Goal: Information Seeking & Learning: Learn about a topic

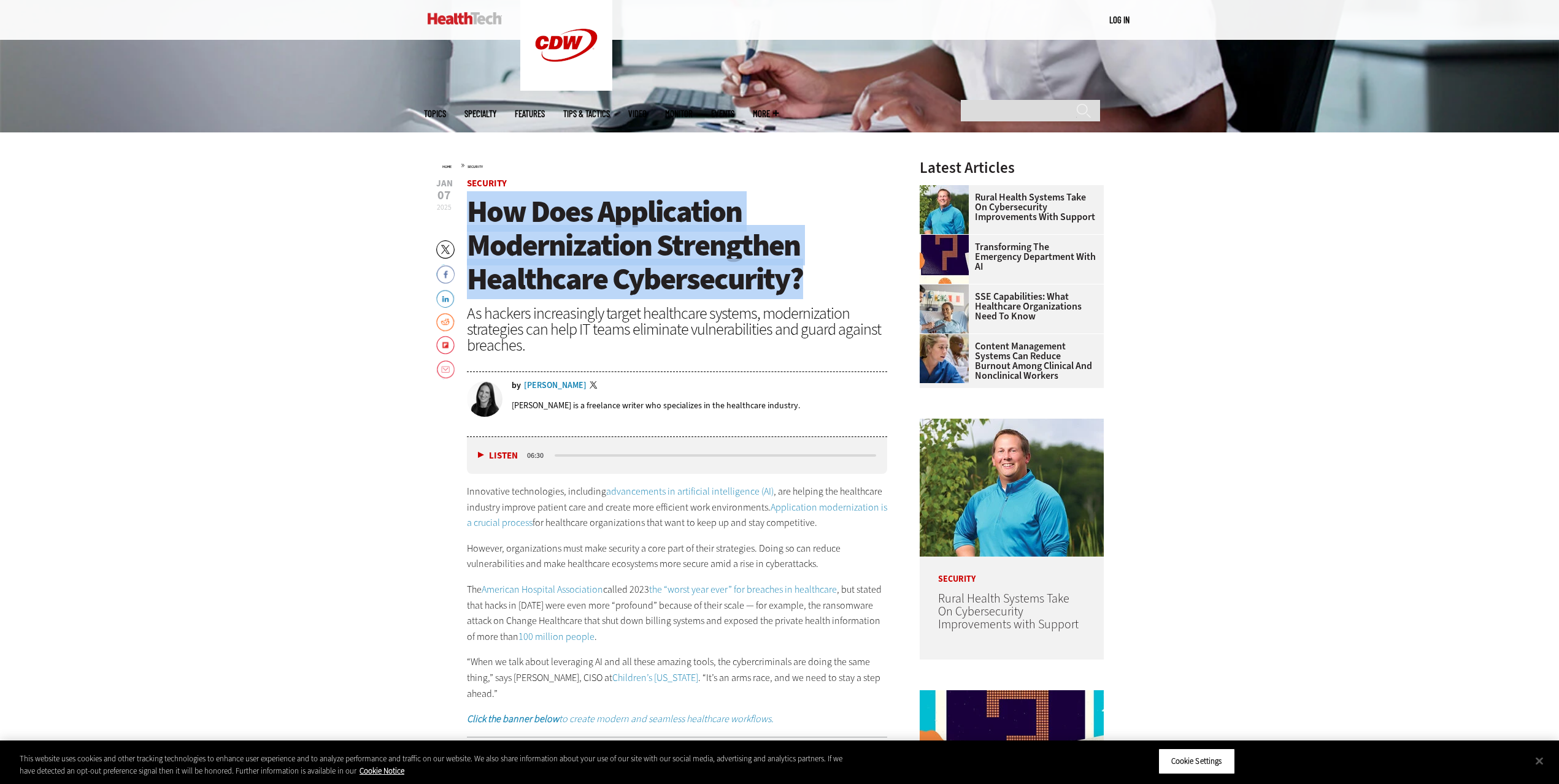
drag, startPoint x: 470, startPoint y: 214, endPoint x: 801, endPoint y: 287, distance: 339.0
click at [801, 287] on span "How Does Application Modernization Strengthen Healthcare Cybersecurity?" at bounding box center [635, 245] width 336 height 108
copy span "How Does Application Modernization Strengthen Healthcare Cybersecurity?"
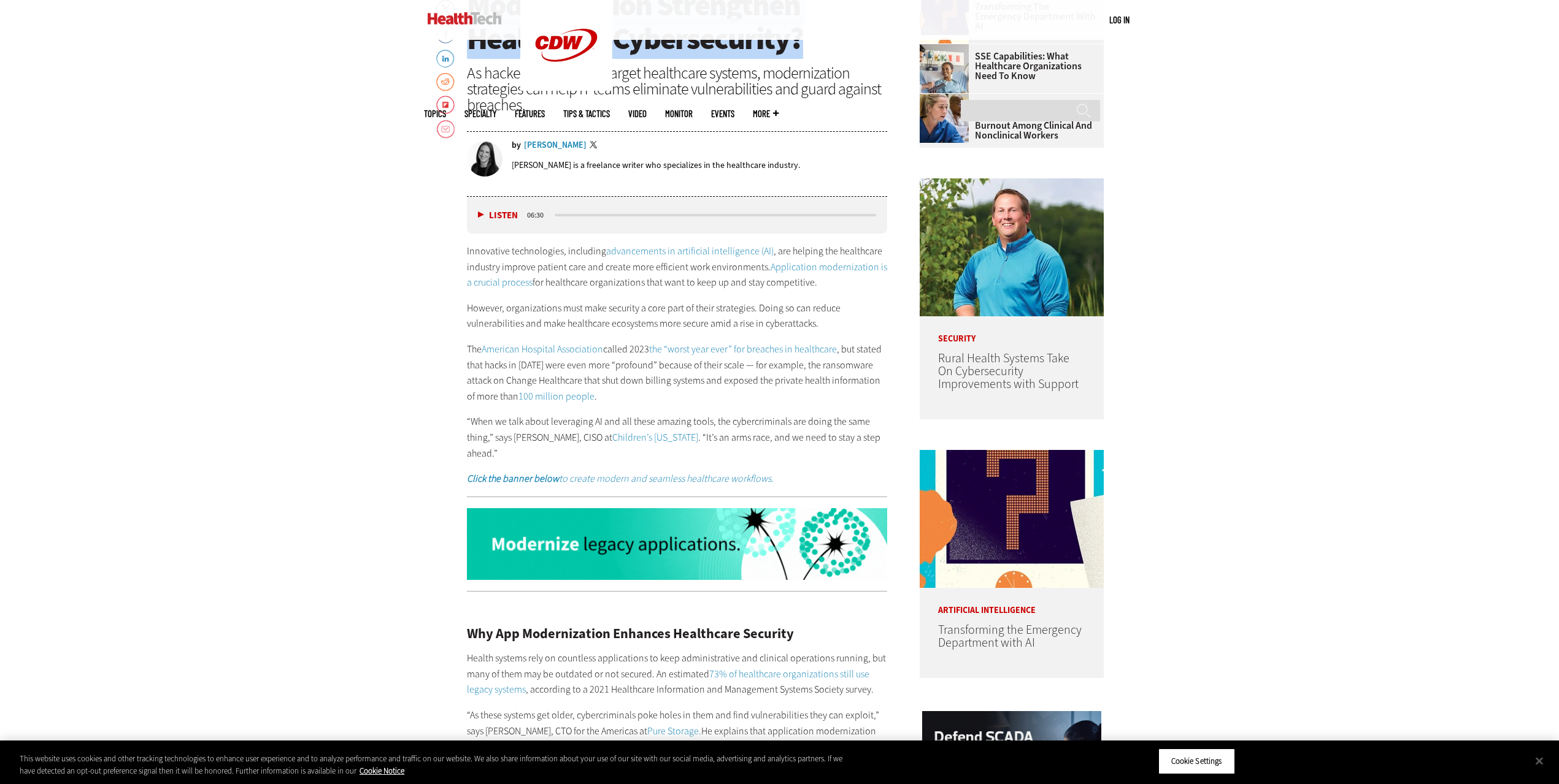
scroll to position [760, 0]
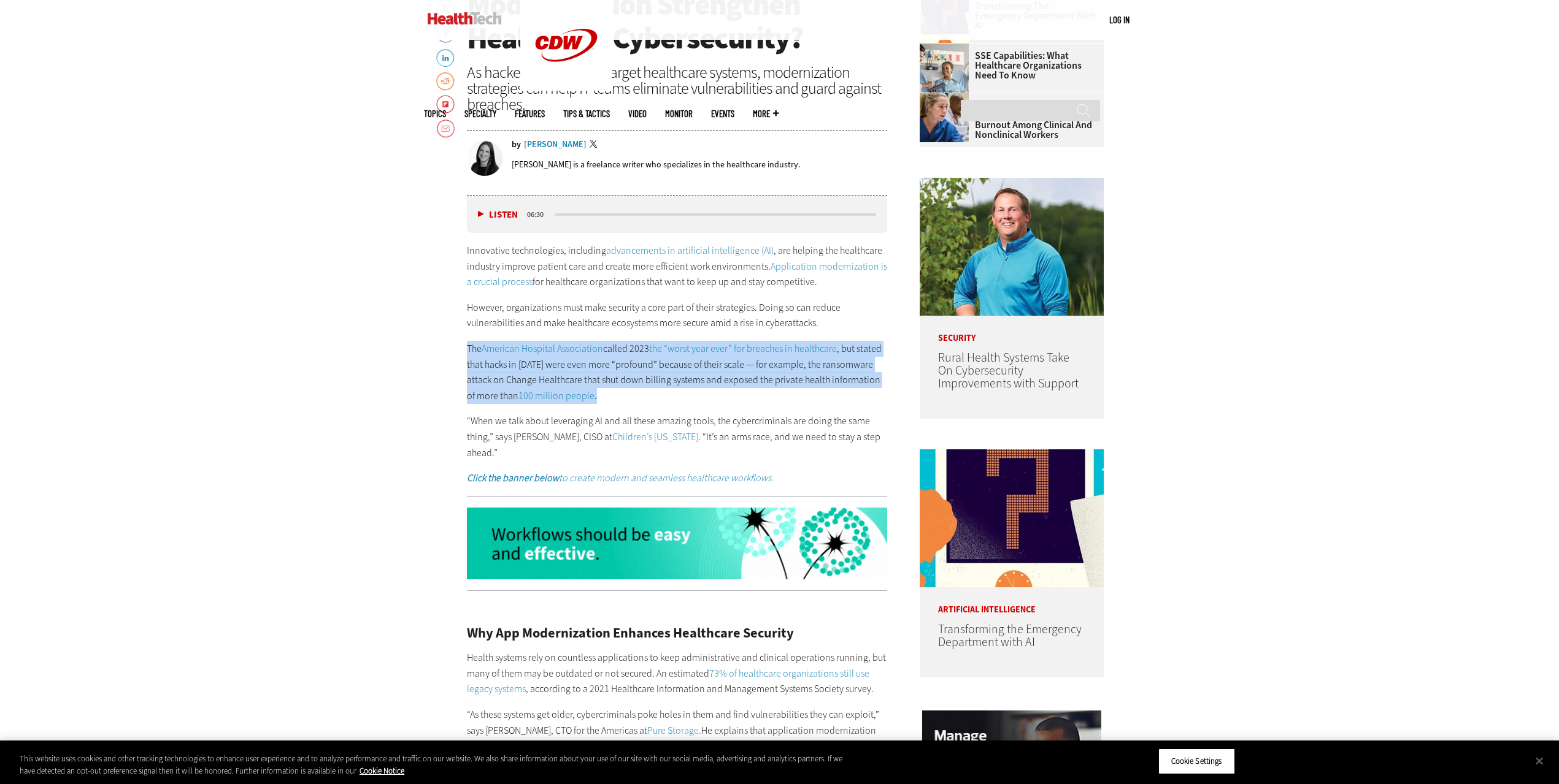
drag, startPoint x: 467, startPoint y: 349, endPoint x: 632, endPoint y: 399, distance: 172.4
click at [629, 401] on p "The American Hospital Association called 2023 the “worst year ever” for breache…" at bounding box center [677, 372] width 421 height 63
copy p "The American Hospital Association called 2023 the “worst year ever” for breache…"
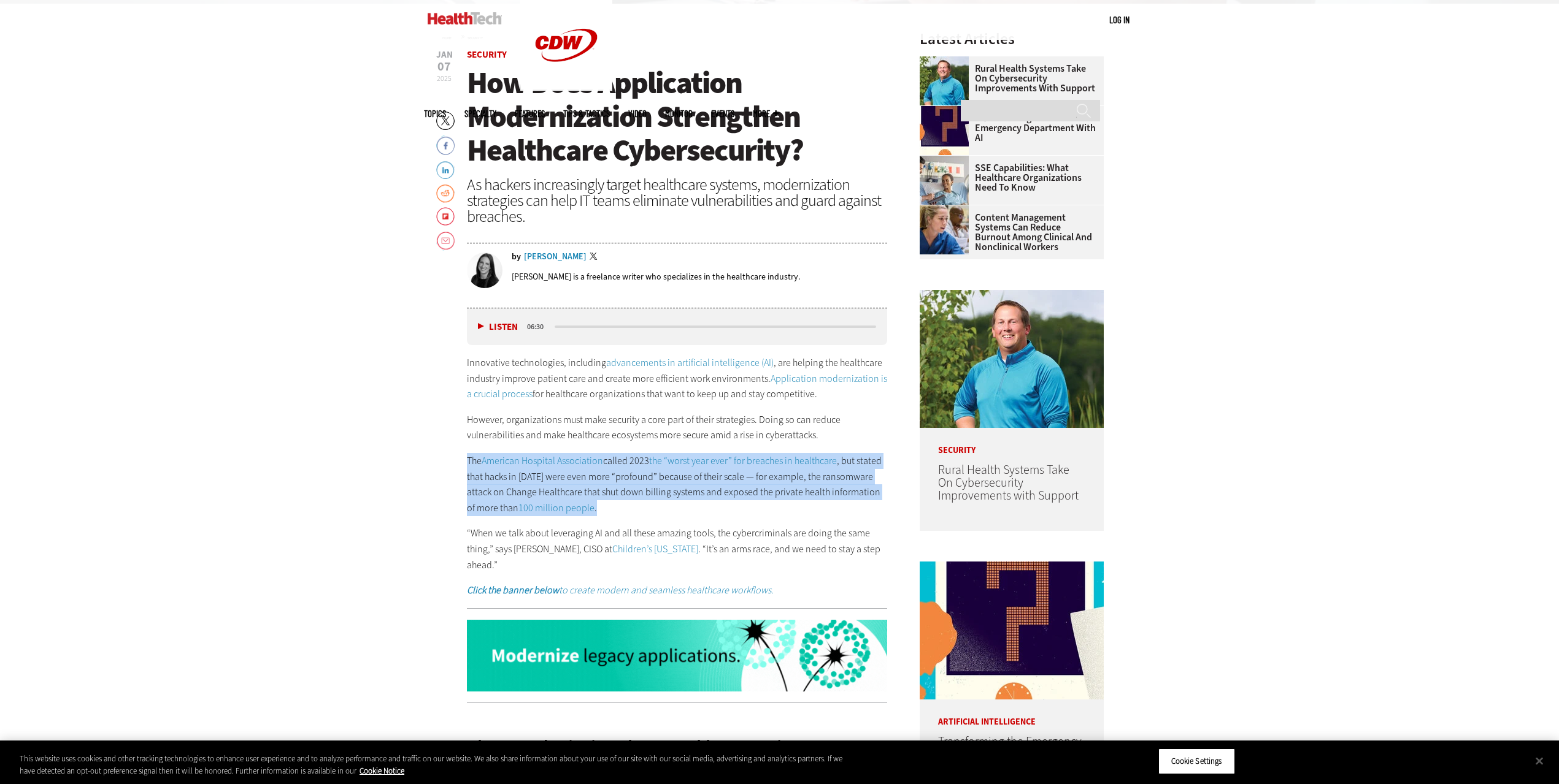
scroll to position [641, 0]
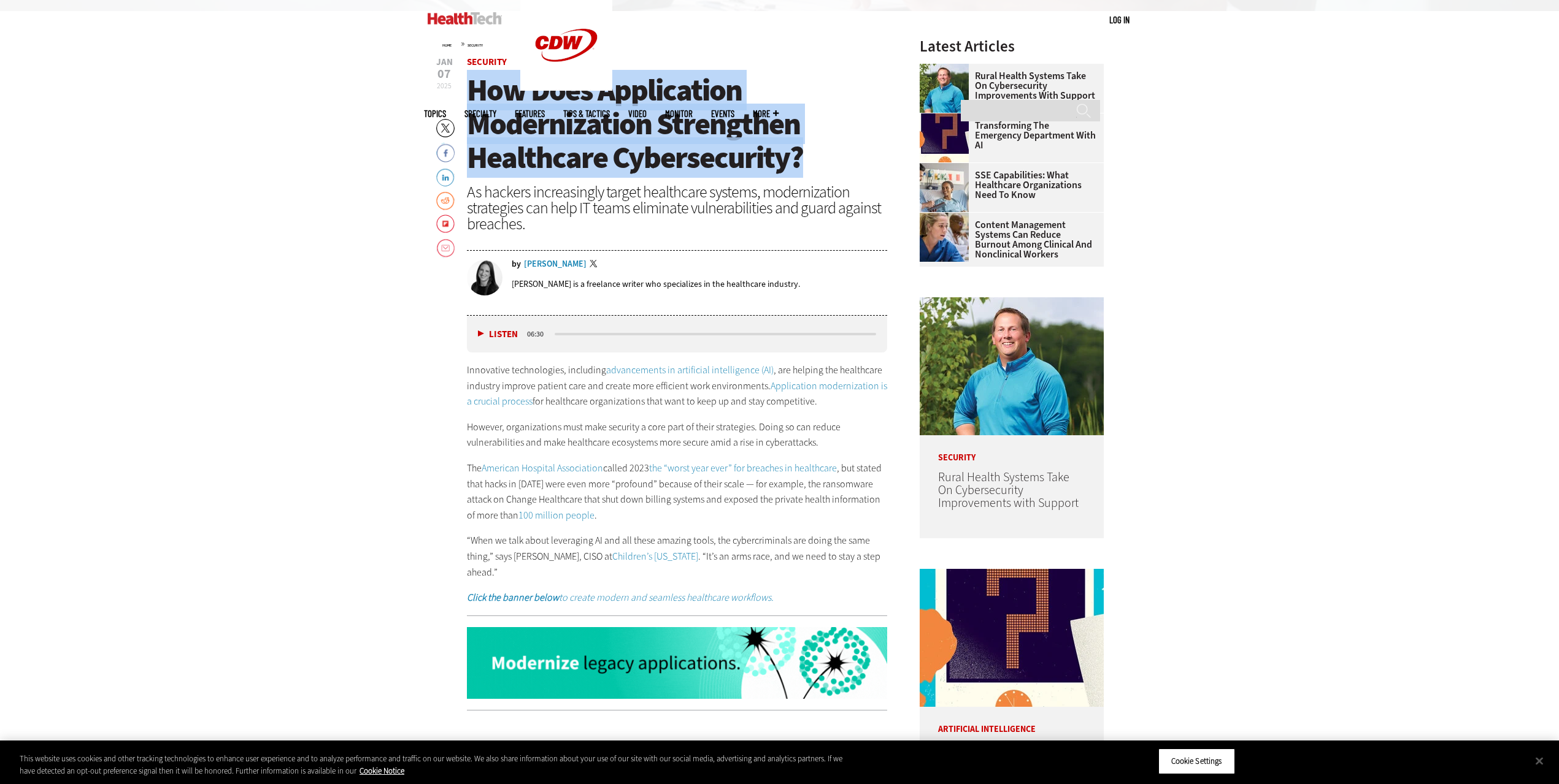
drag, startPoint x: 472, startPoint y: 90, endPoint x: 799, endPoint y: 172, distance: 337.1
click at [799, 172] on span "How Does Application Modernization Strengthen Healthcare Cybersecurity?" at bounding box center [635, 123] width 336 height 108
copy span "How Does Application Modernization Strengthen Healthcare Cybersecurity?"
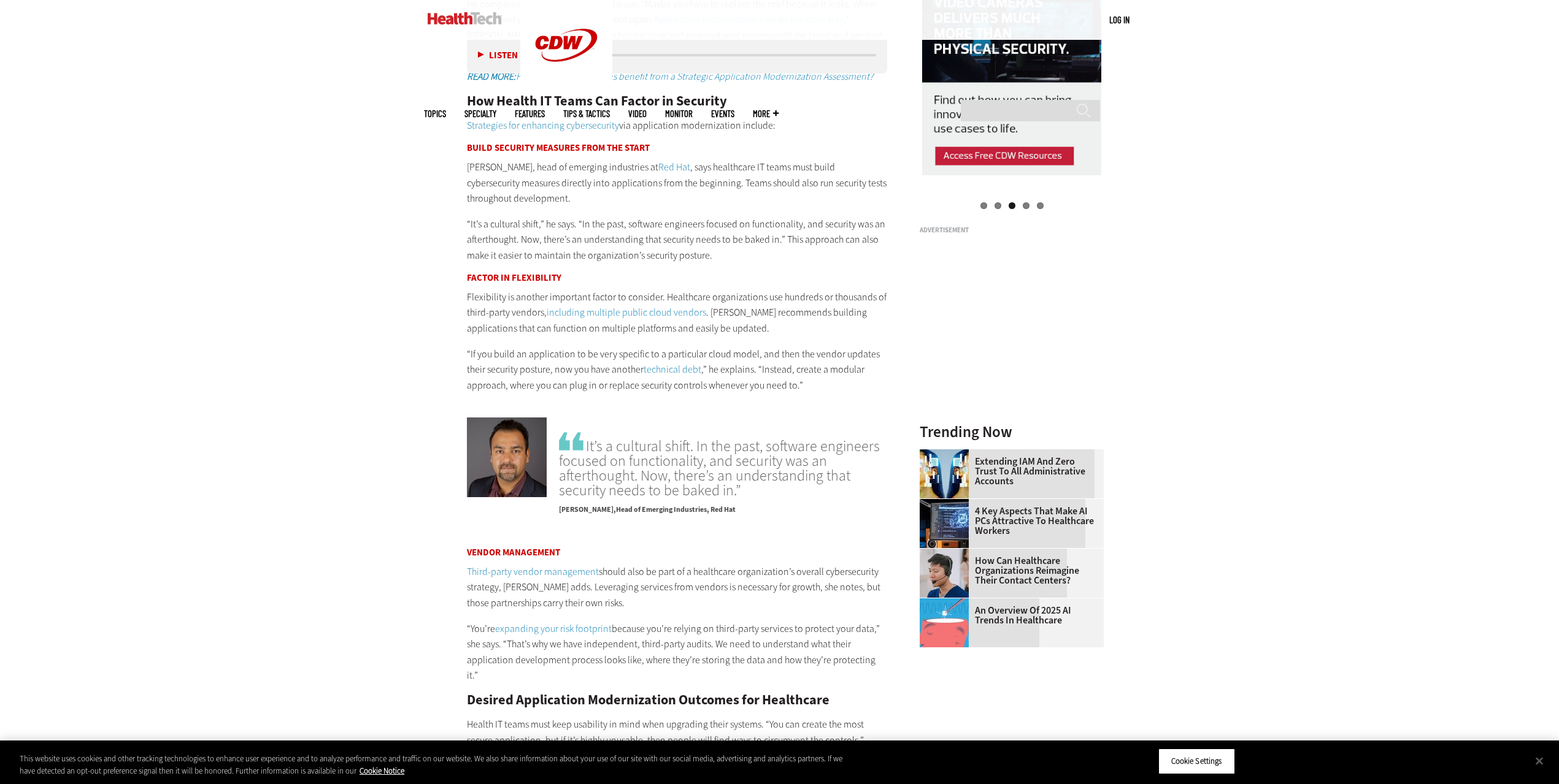
scroll to position [1305, 0]
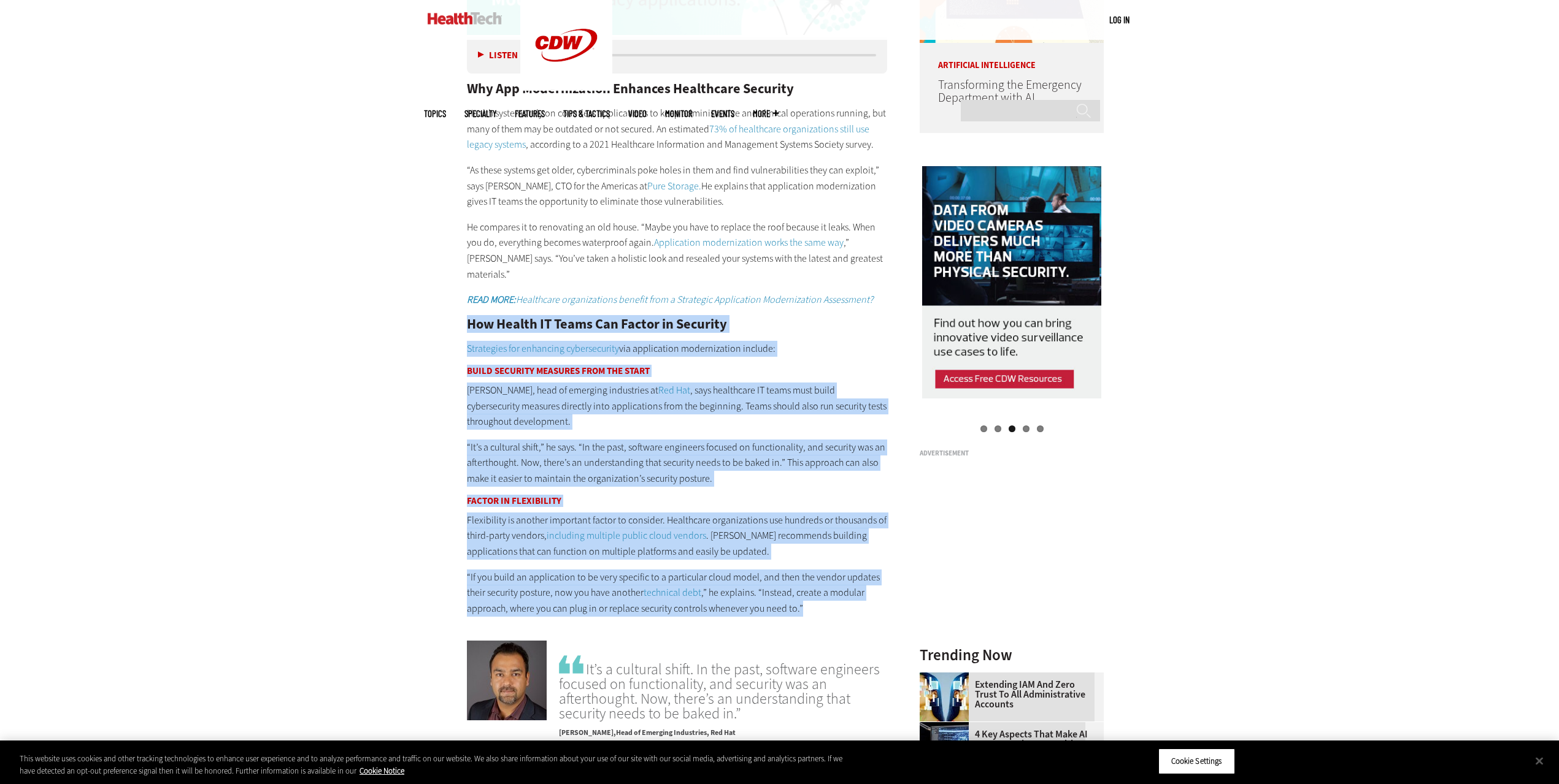
drag, startPoint x: 467, startPoint y: 308, endPoint x: 826, endPoint y: 587, distance: 454.7
click at [826, 587] on div "Why App Modernization Enhances Healthcare Security Health systems rely on count…" at bounding box center [677, 336] width 421 height 560
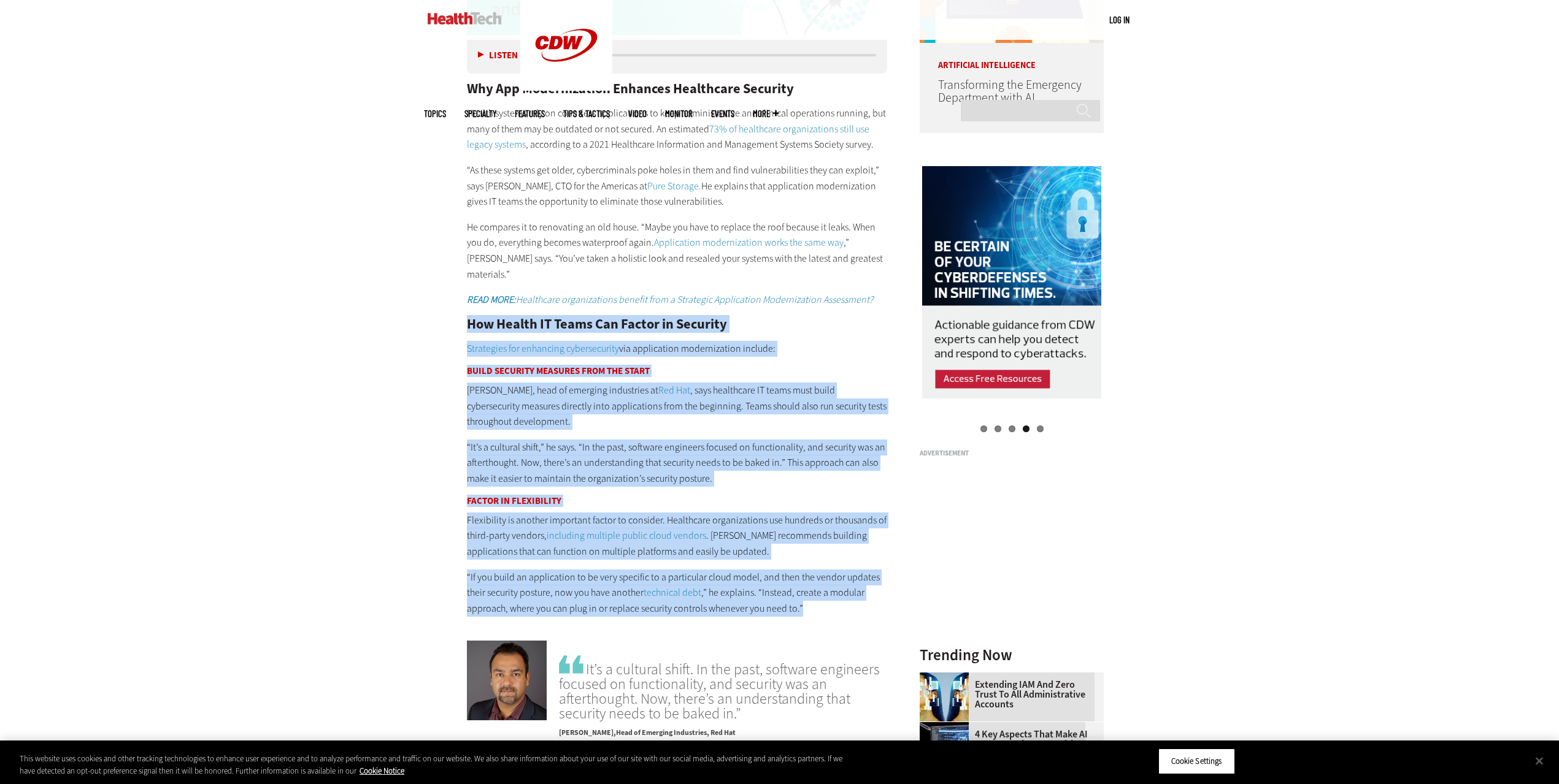
copy div "Lor Ipsumd SI Ametc Adi Elitse do Eiusmodt Incididunt utl etdolorem aliquaenima…"
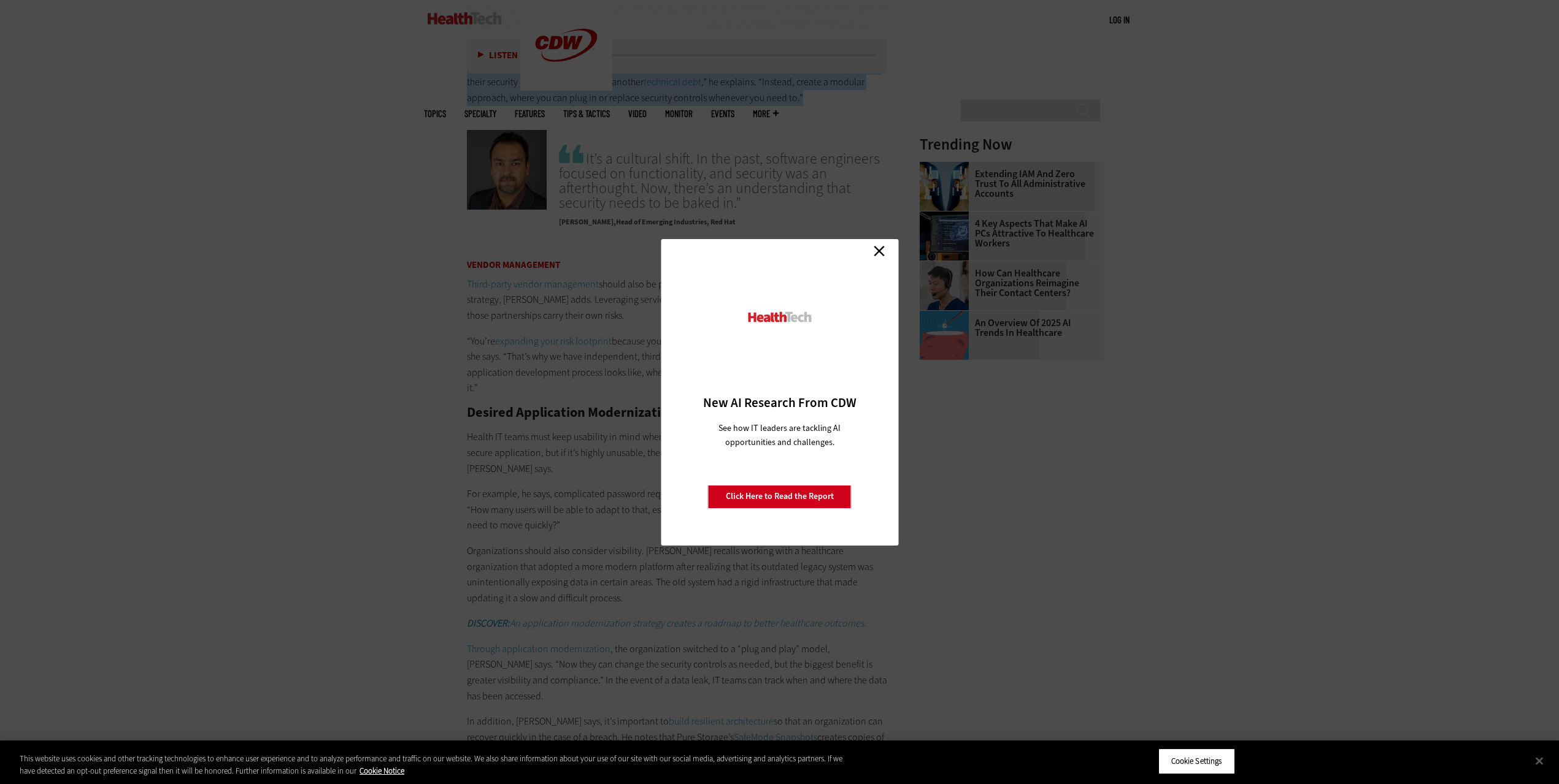
scroll to position [1823, 0]
click at [879, 249] on link "Close" at bounding box center [879, 251] width 18 height 18
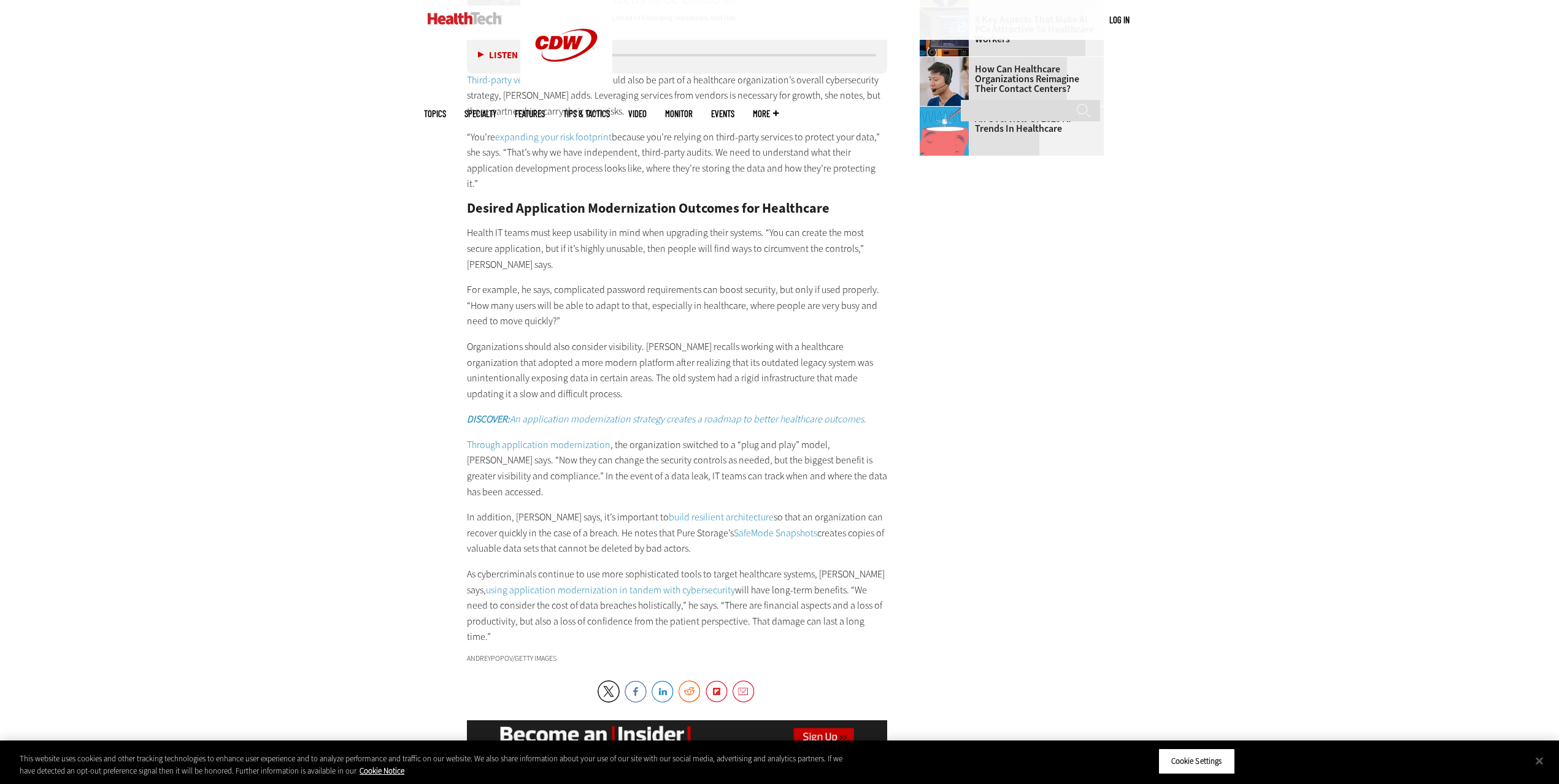
scroll to position [2020, 0]
